Goal: Task Accomplishment & Management: Manage account settings

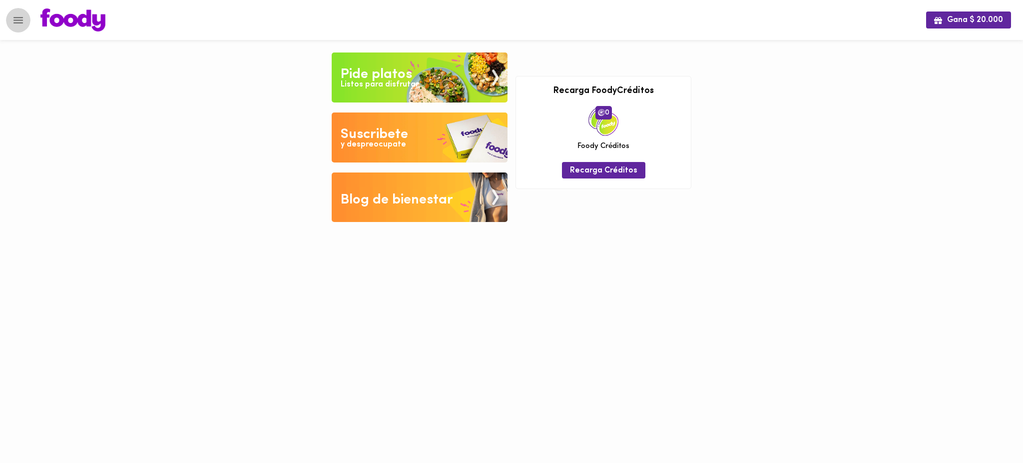
click at [19, 15] on icon "Menu" at bounding box center [18, 20] width 12 height 12
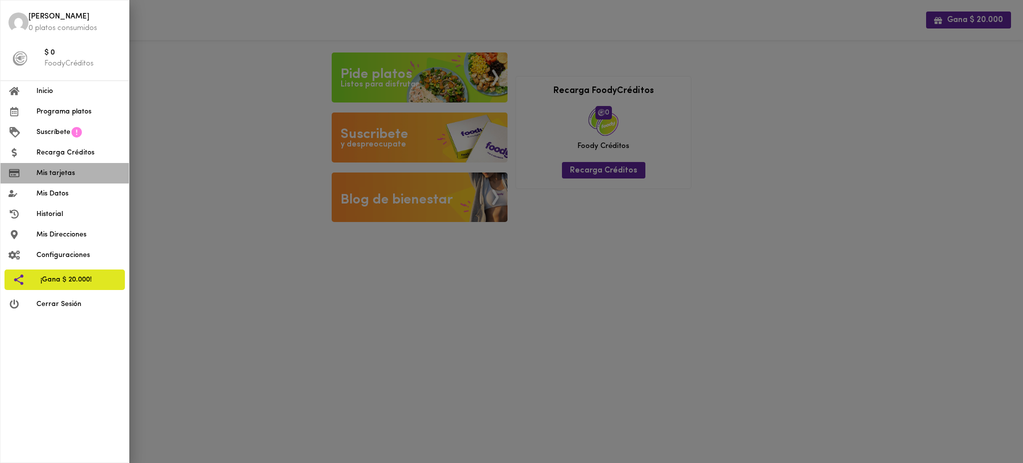
click at [68, 168] on span "Mis tarjetas" at bounding box center [78, 173] width 84 height 10
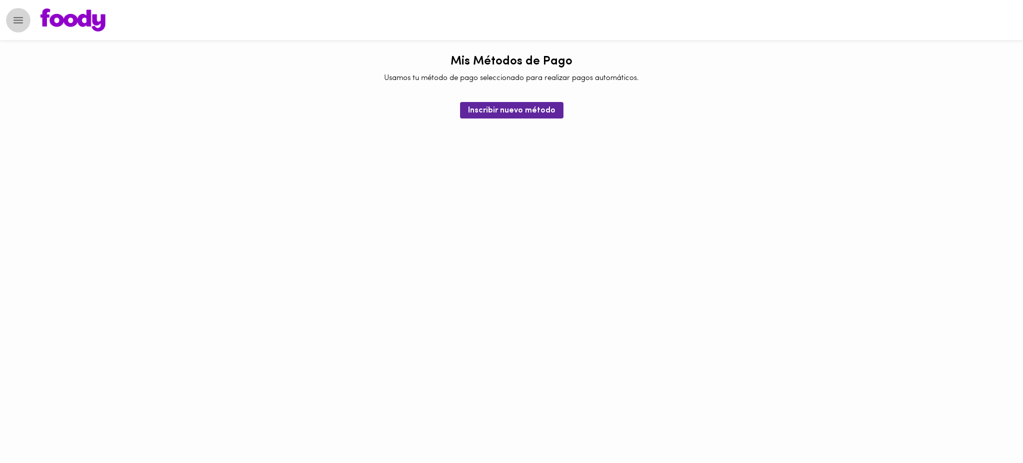
click at [21, 12] on button "Menu" at bounding box center [18, 20] width 24 height 24
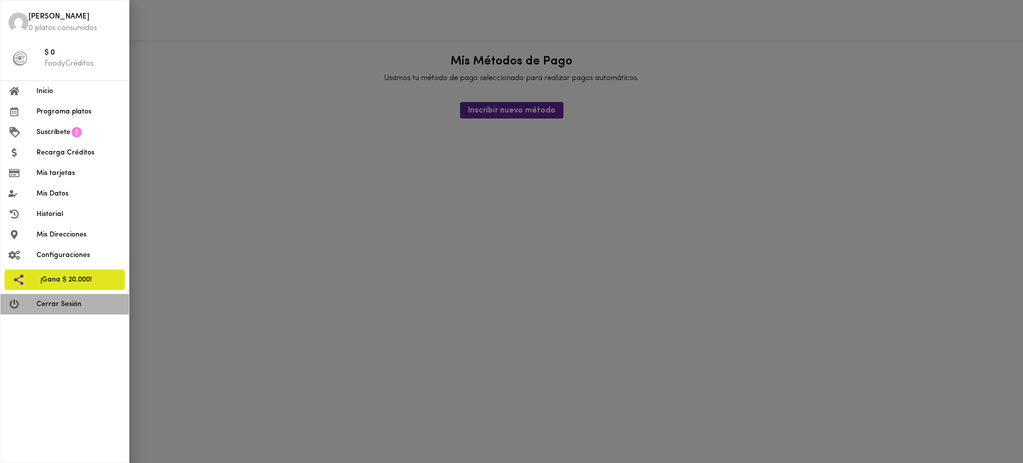
click at [51, 307] on span "Cerrar Sesión" at bounding box center [78, 304] width 84 height 10
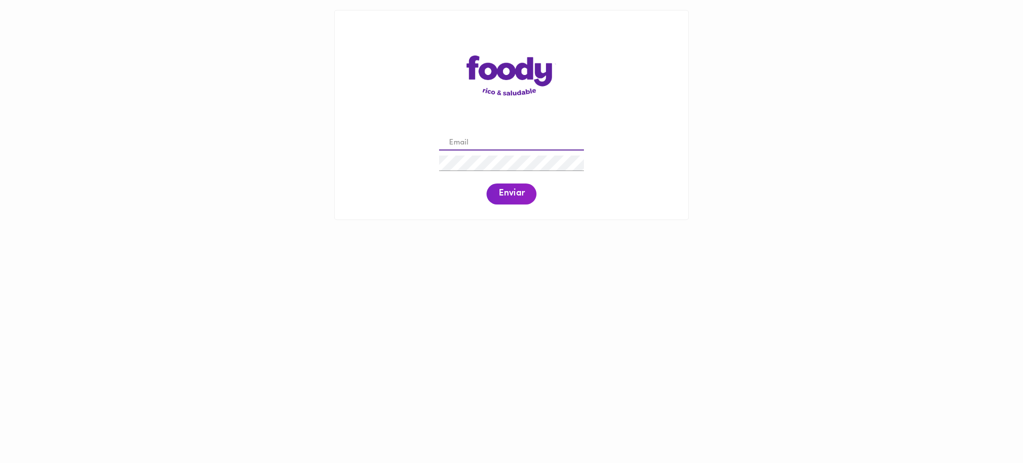
click at [502, 146] on input "email" at bounding box center [511, 142] width 145 height 15
paste input "juanalzate@todoscomemos.com"
type input "juanalzate@todoscomemos.com"
click at [507, 199] on span "Enviar" at bounding box center [512, 193] width 26 height 11
